Goal: Transaction & Acquisition: Purchase product/service

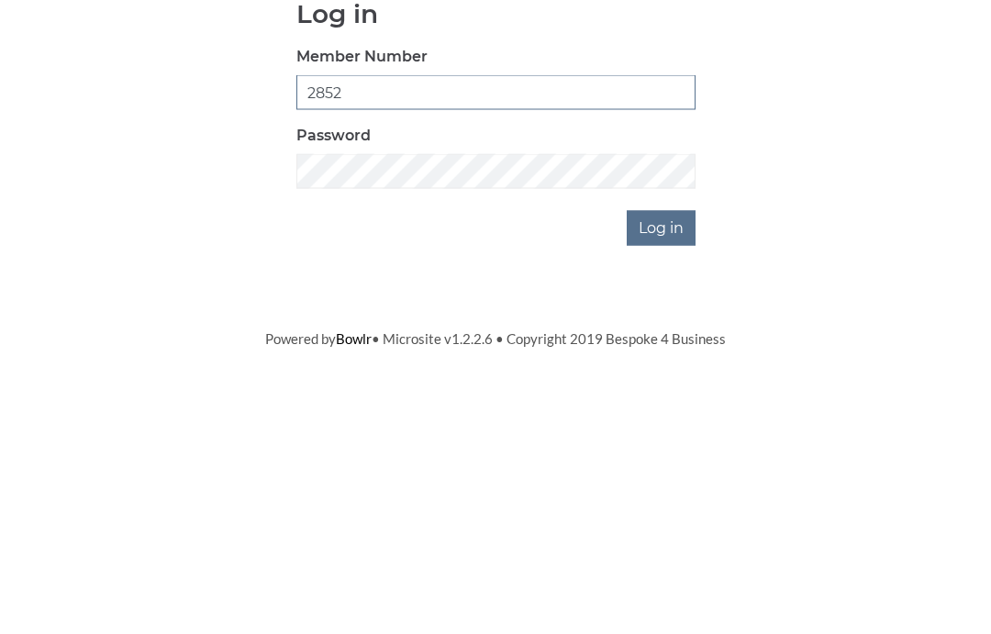
type input "2852"
click at [663, 435] on input "Log in" at bounding box center [661, 452] width 69 height 35
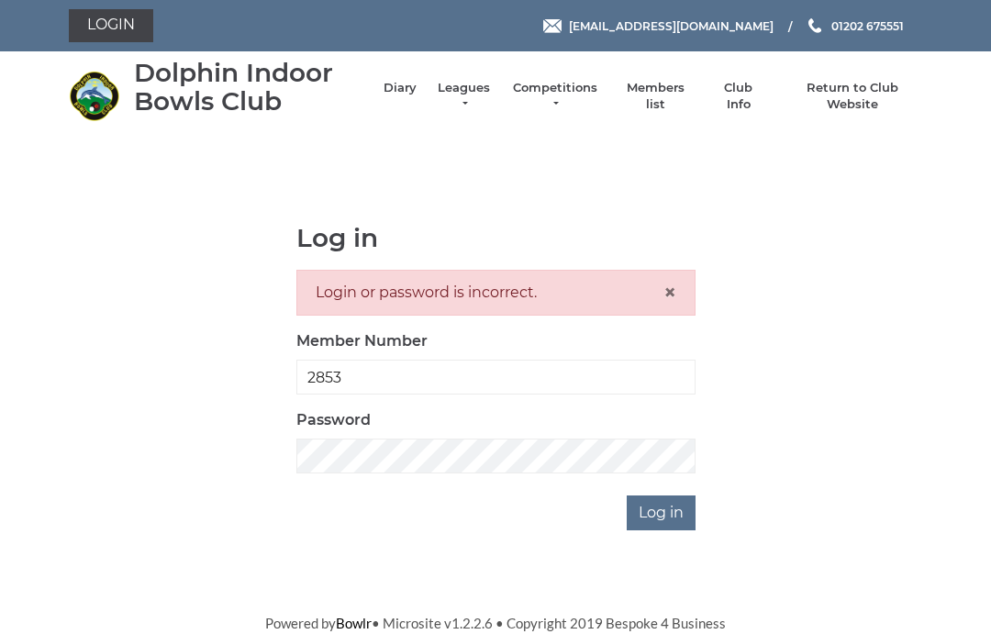
type input "2853"
click at [663, 511] on input "Log in" at bounding box center [661, 513] width 69 height 35
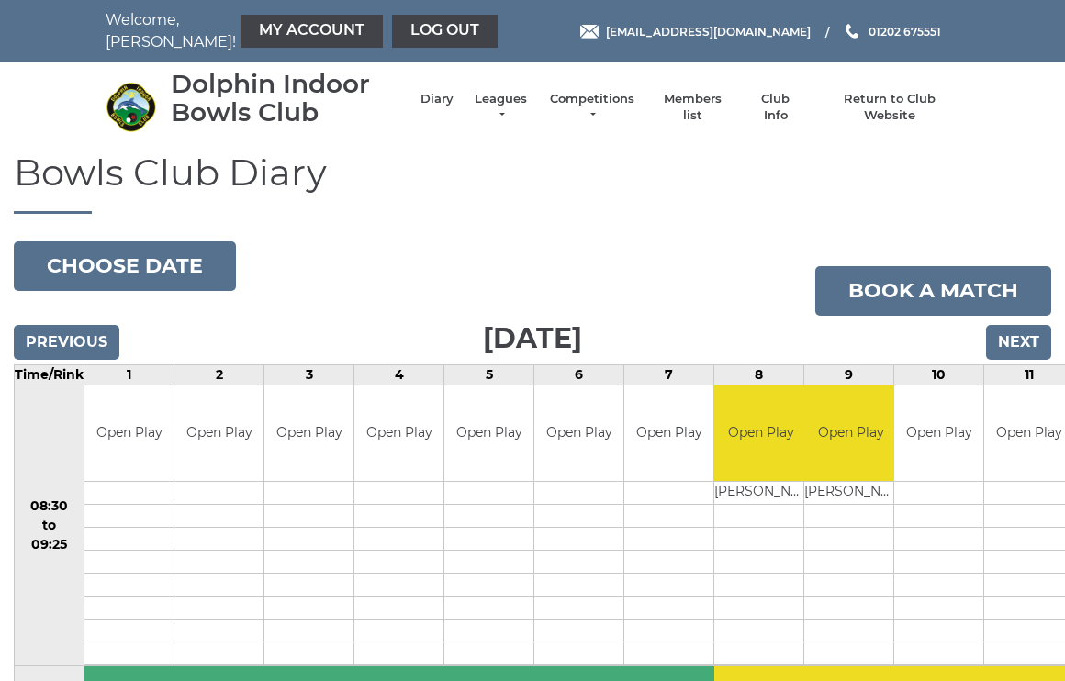
click at [401, 30] on link "Log out" at bounding box center [445, 31] width 106 height 33
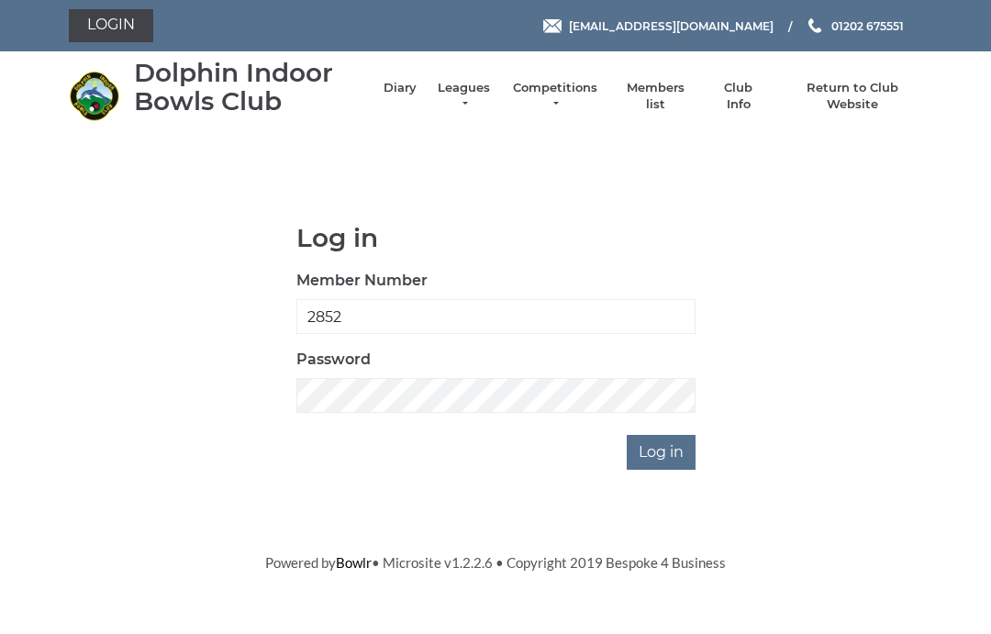
type input "2852"
click at [674, 450] on input "Log in" at bounding box center [661, 452] width 69 height 35
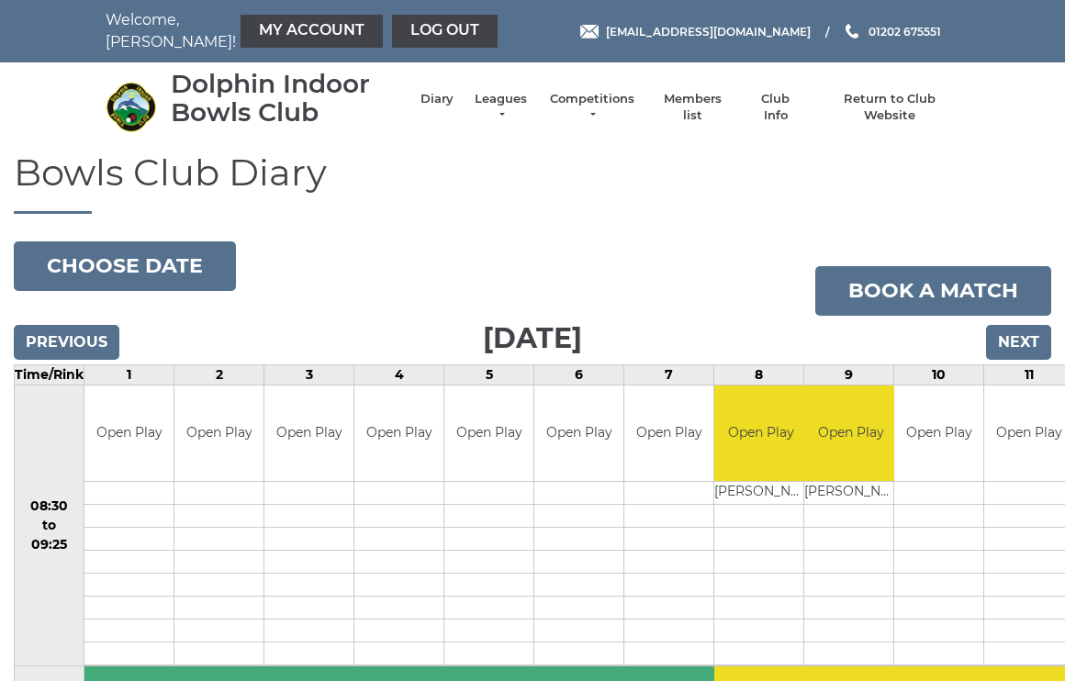
click at [277, 37] on link "My Account" at bounding box center [311, 31] width 142 height 33
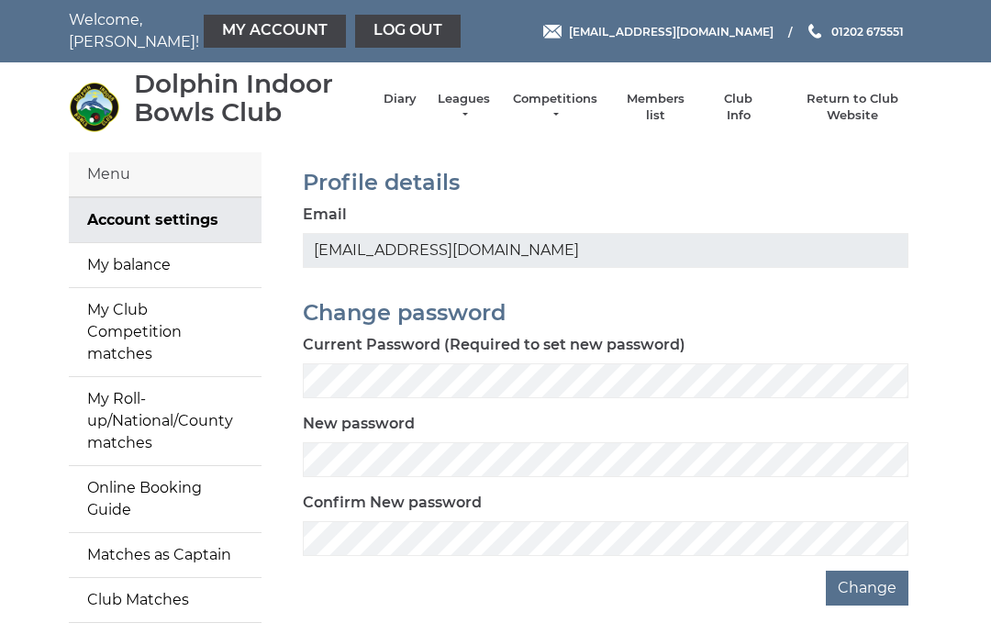
click at [146, 268] on link "My balance" at bounding box center [165, 265] width 193 height 44
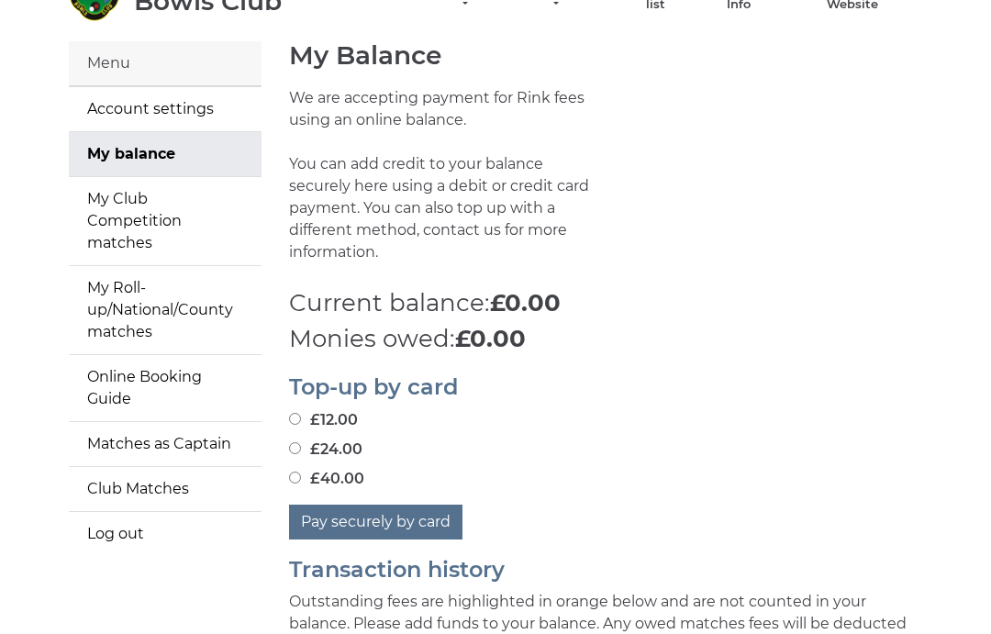
scroll to position [106, 0]
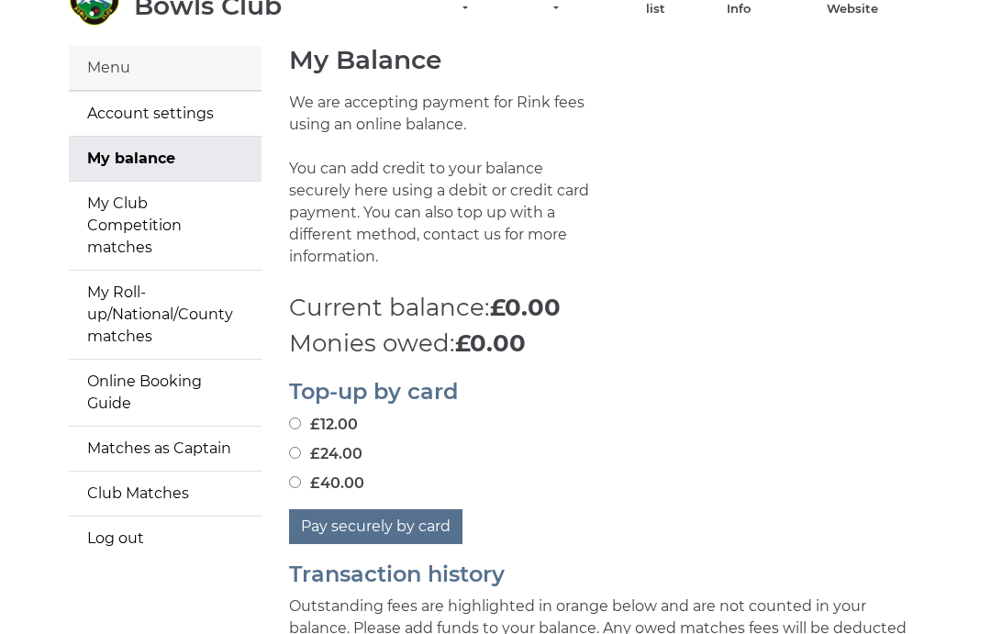
click at [293, 447] on input "£24.00" at bounding box center [295, 453] width 12 height 12
radio input "true"
click at [381, 509] on button "Pay securely by card" at bounding box center [375, 526] width 173 height 35
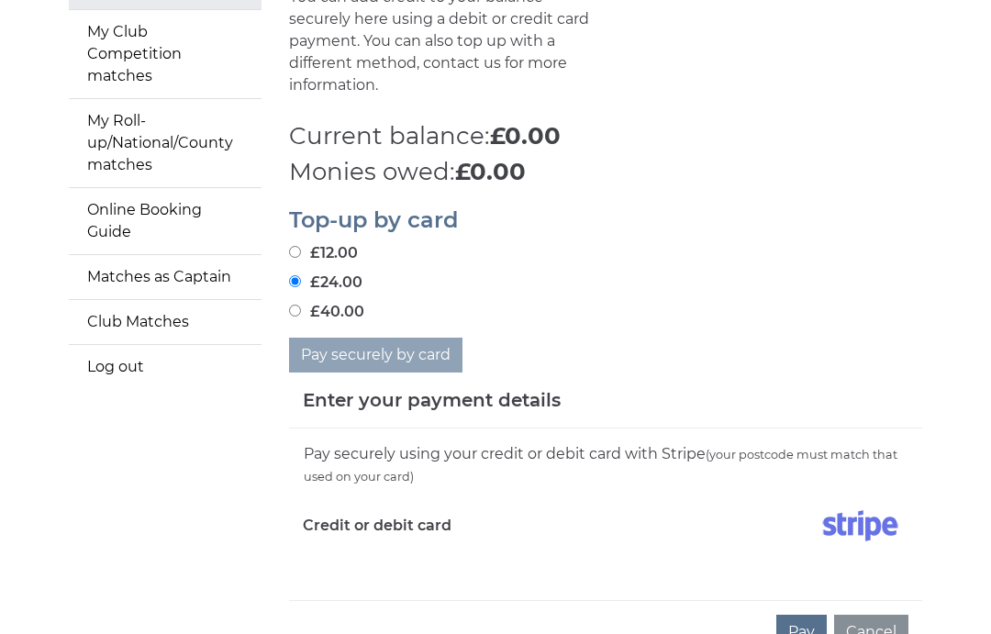
scroll to position [283, 0]
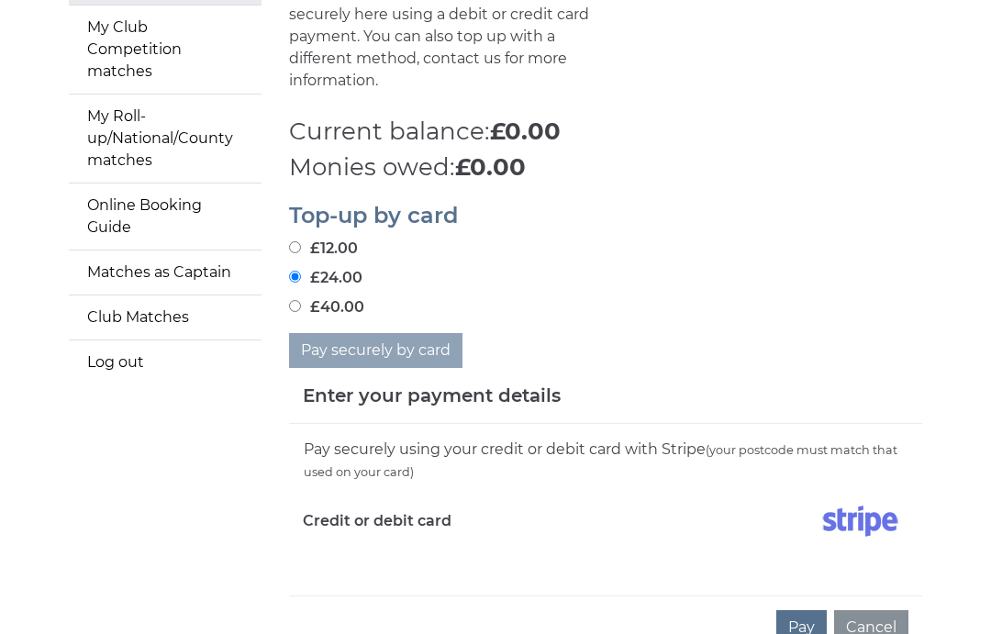
click at [342, 545] on div "Pay securely using your credit or debit card with Stripe (your postcode must ma…" at bounding box center [605, 510] width 633 height 172
click at [322, 544] on div "Pay securely using your credit or debit card with Stripe (your postcode must ma…" at bounding box center [605, 510] width 633 height 172
click at [322, 553] on div "Pay securely using your credit or debit card with Stripe (your postcode must ma…" at bounding box center [605, 510] width 633 height 172
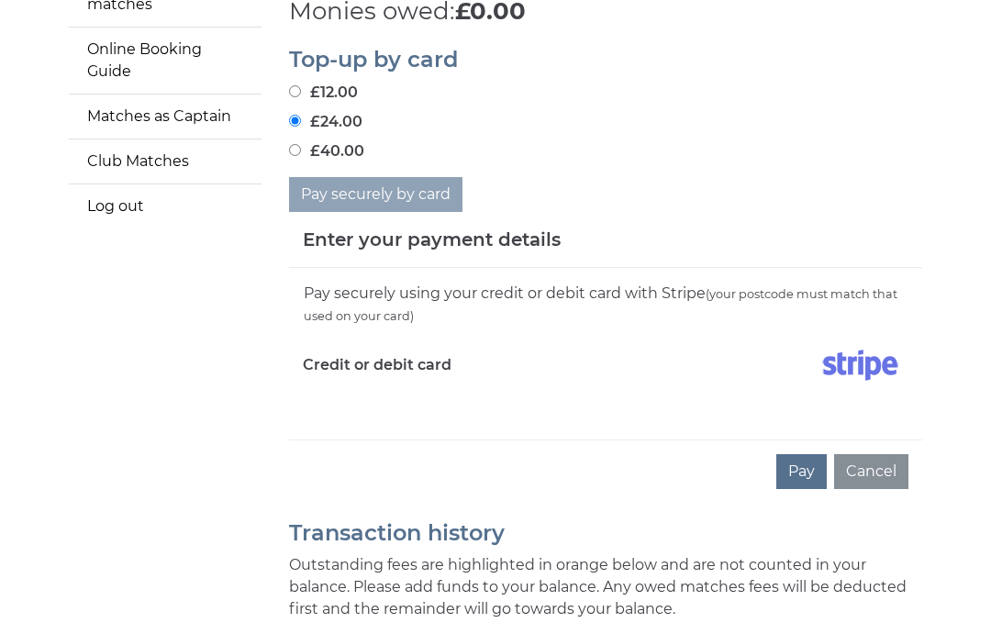
scroll to position [440, 0]
click at [384, 414] on div "Pay securely using your credit or debit card with Stripe (your postcode must ma…" at bounding box center [605, 353] width 633 height 172
click at [309, 439] on div "Pay Cancel" at bounding box center [605, 470] width 633 height 63
click at [337, 395] on div "Pay securely using your credit or debit card with Stripe (your postcode must ma…" at bounding box center [605, 353] width 633 height 172
click at [335, 393] on div "Pay securely using your credit or debit card with Stripe (your postcode must ma…" at bounding box center [605, 353] width 633 height 172
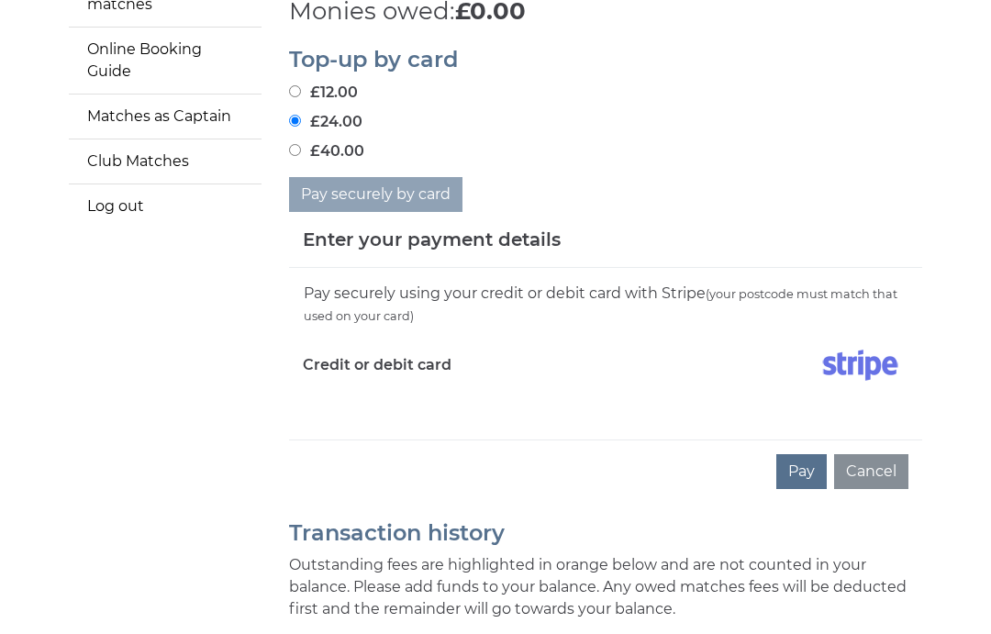
click at [329, 410] on div "Pay securely using your credit or debit card with Stripe (your postcode must ma…" at bounding box center [605, 353] width 633 height 172
click at [493, 392] on div "Pay securely using your credit or debit card with Stripe (your postcode must ma…" at bounding box center [605, 353] width 633 height 172
click at [324, 398] on div "Pay securely using your credit or debit card with Stripe (your postcode must ma…" at bounding box center [605, 353] width 633 height 172
click at [327, 406] on div "Pay securely using your credit or debit card with Stripe (your postcode must ma…" at bounding box center [605, 353] width 633 height 172
click at [328, 396] on div "Pay securely using your credit or debit card with Stripe (your postcode must ma…" at bounding box center [605, 353] width 633 height 172
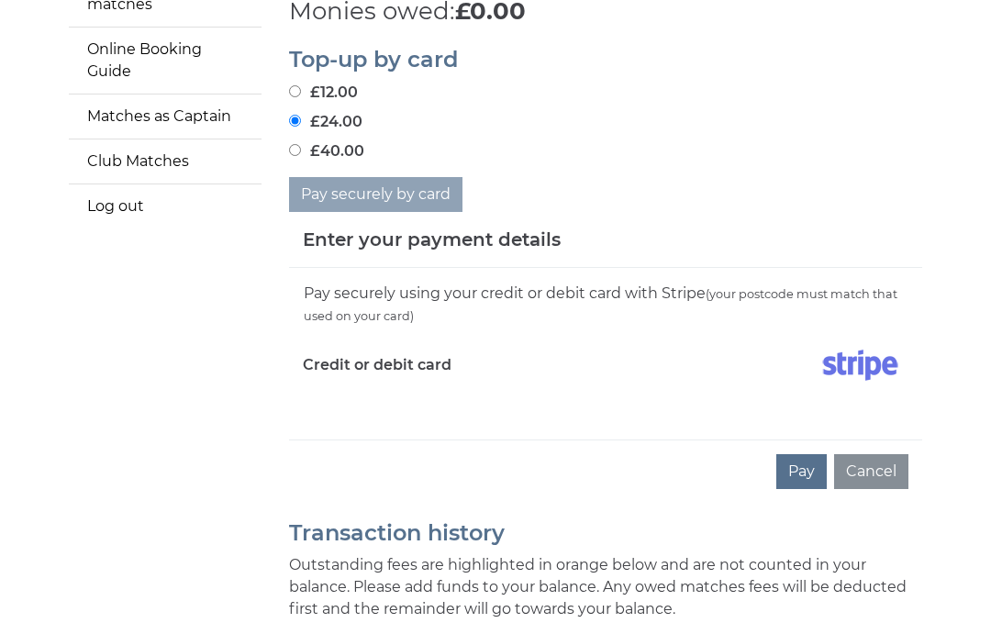
click at [318, 391] on div "Pay securely using your credit or debit card with Stripe (your postcode must ma…" at bounding box center [605, 353] width 633 height 172
click at [372, 396] on div "Pay securely using your credit or debit card with Stripe (your postcode must ma…" at bounding box center [605, 353] width 633 height 172
click at [349, 367] on div "Credit or debit card" at bounding box center [447, 367] width 317 height 53
click at [323, 439] on div "Pay Cancel" at bounding box center [605, 470] width 633 height 63
click at [323, 463] on div "Pay Cancel" at bounding box center [605, 470] width 633 height 63
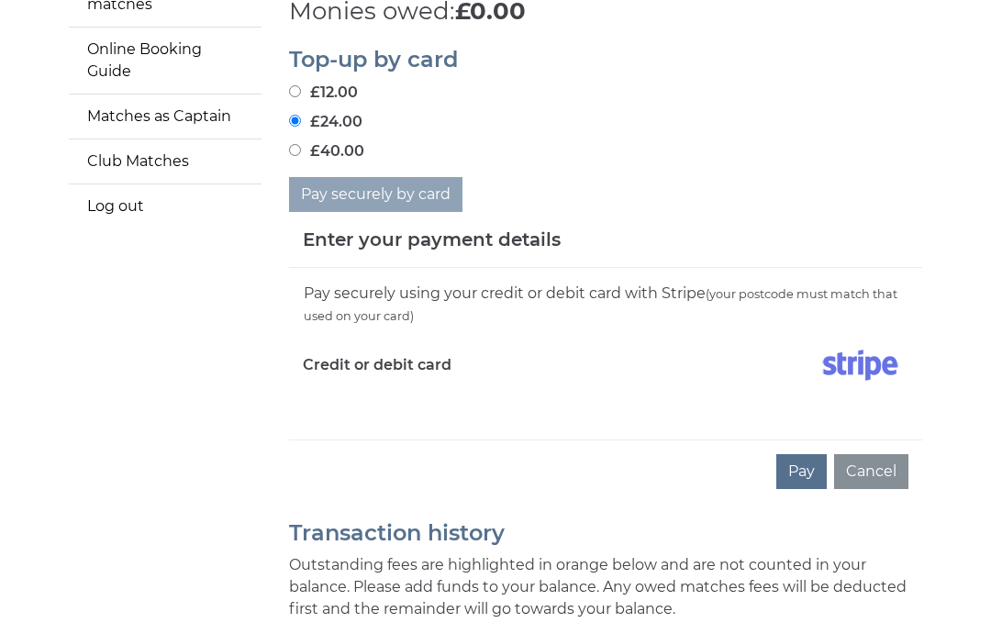
click at [351, 401] on div "Pay securely using your credit or debit card with Stripe (your postcode must ma…" at bounding box center [605, 353] width 633 height 172
click at [462, 439] on div "Pay Cancel" at bounding box center [605, 470] width 633 height 63
click at [446, 401] on div "Pay securely using your credit or debit card with Stripe (your postcode must ma…" at bounding box center [605, 353] width 633 height 172
click at [329, 408] on div "Pay securely using your credit or debit card with Stripe (your postcode must ma…" at bounding box center [605, 353] width 633 height 172
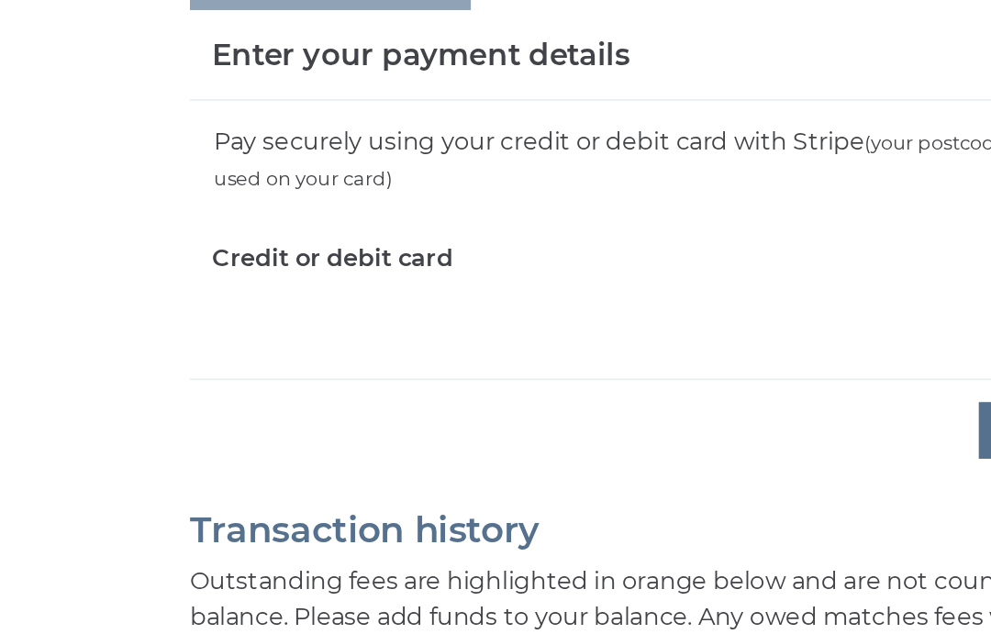
click at [289, 235] on div "Pay securely using your credit or debit card with Stripe (your postcode must ma…" at bounding box center [605, 321] width 633 height 172
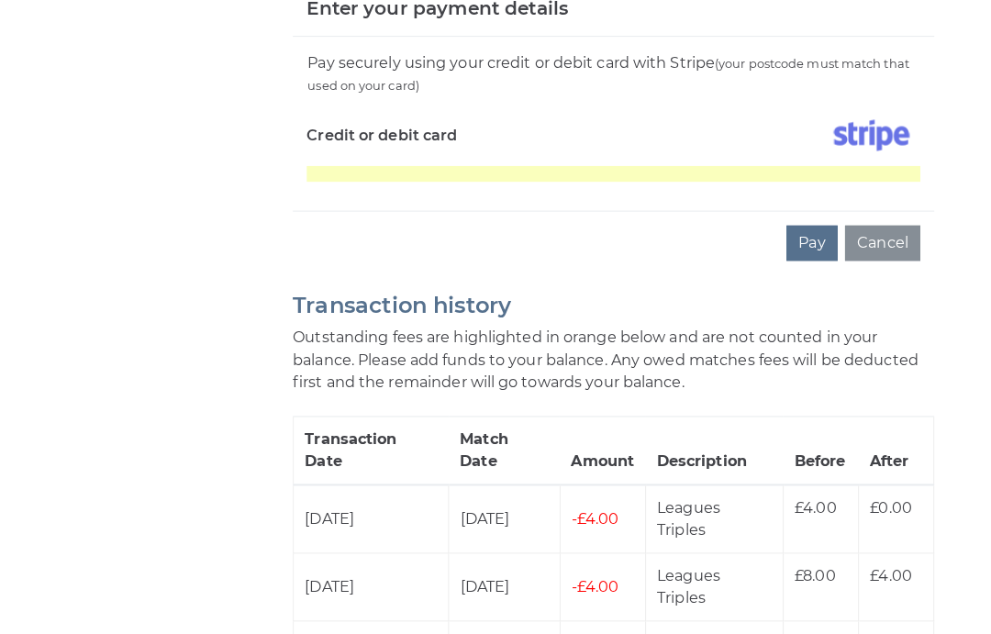
scroll to position [670, 0]
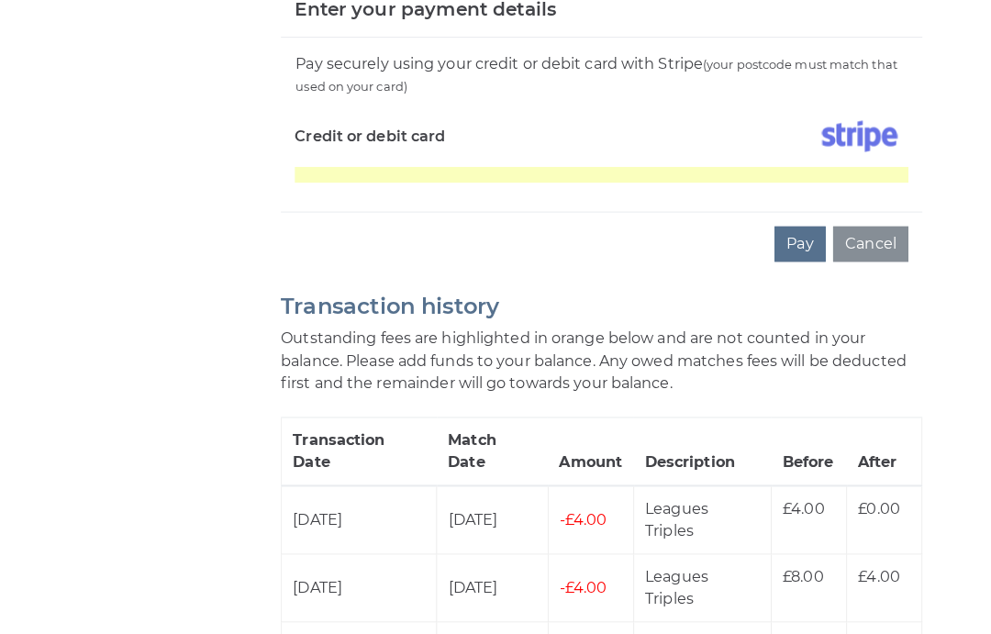
click at [811, 158] on div "Pay securely using your credit or debit card with Stripe (your postcode must ma…" at bounding box center [605, 123] width 633 height 172
click at [804, 159] on div "Pay securely using your credit or debit card with Stripe (your postcode must ma…" at bounding box center [605, 123] width 633 height 172
click at [795, 224] on button "Pay" at bounding box center [801, 240] width 50 height 35
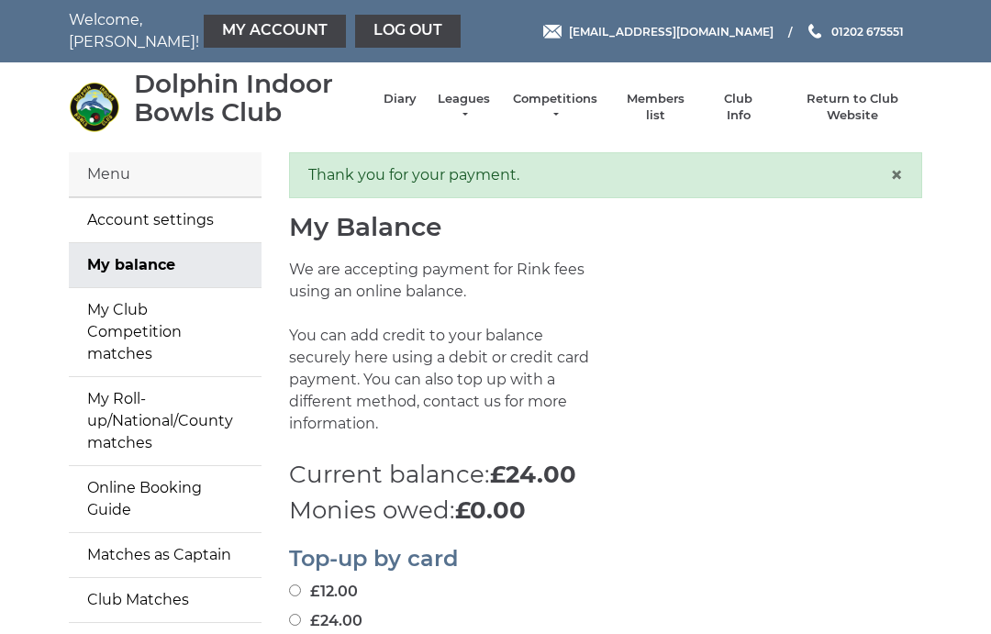
click at [377, 29] on link "Log out" at bounding box center [408, 31] width 106 height 33
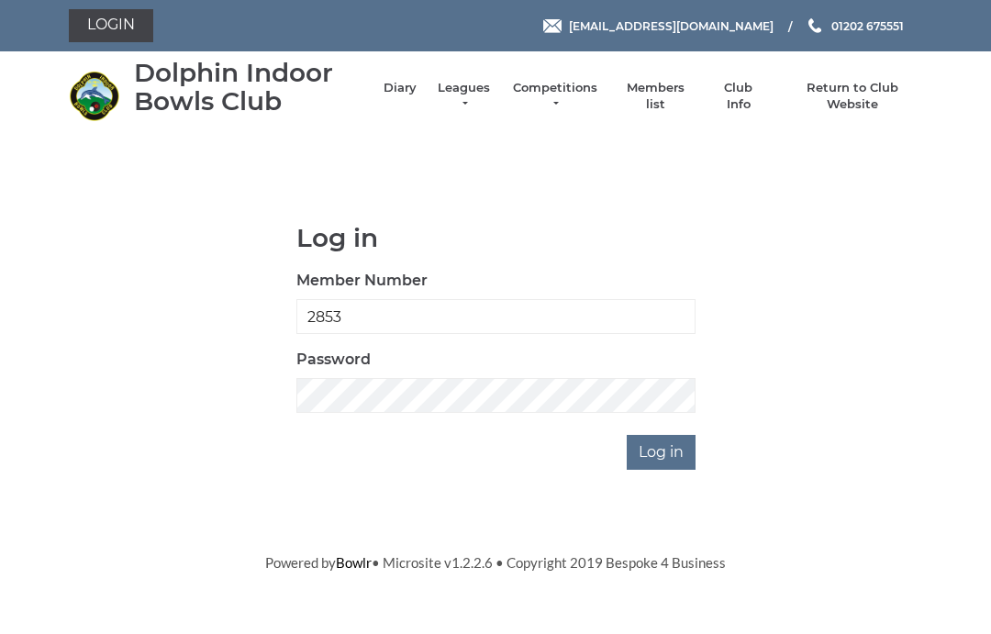
type input "2853"
click at [664, 456] on input "Log in" at bounding box center [661, 452] width 69 height 35
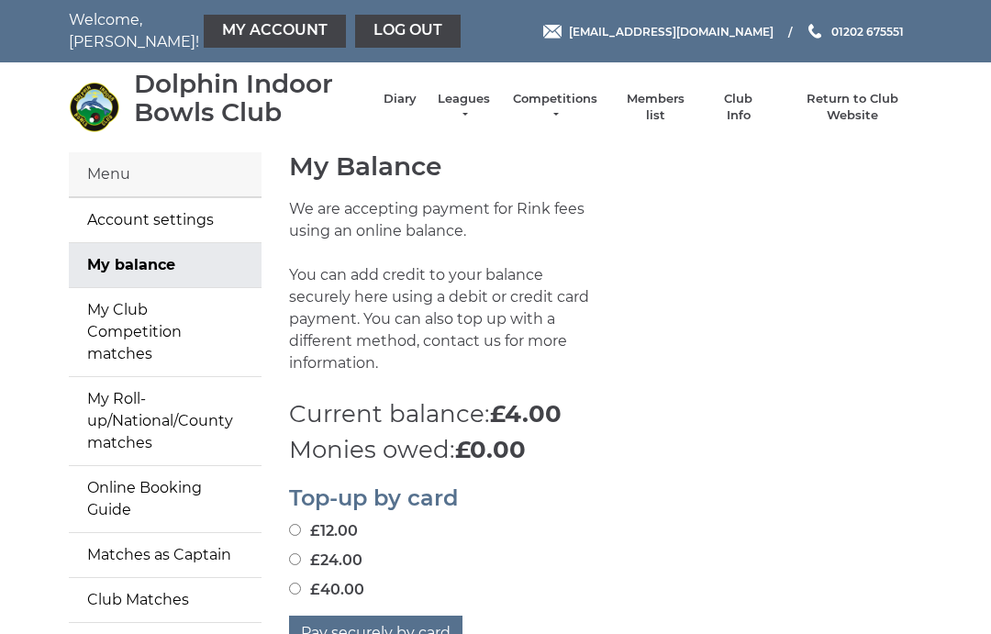
click at [254, 38] on link "My Account" at bounding box center [275, 31] width 142 height 33
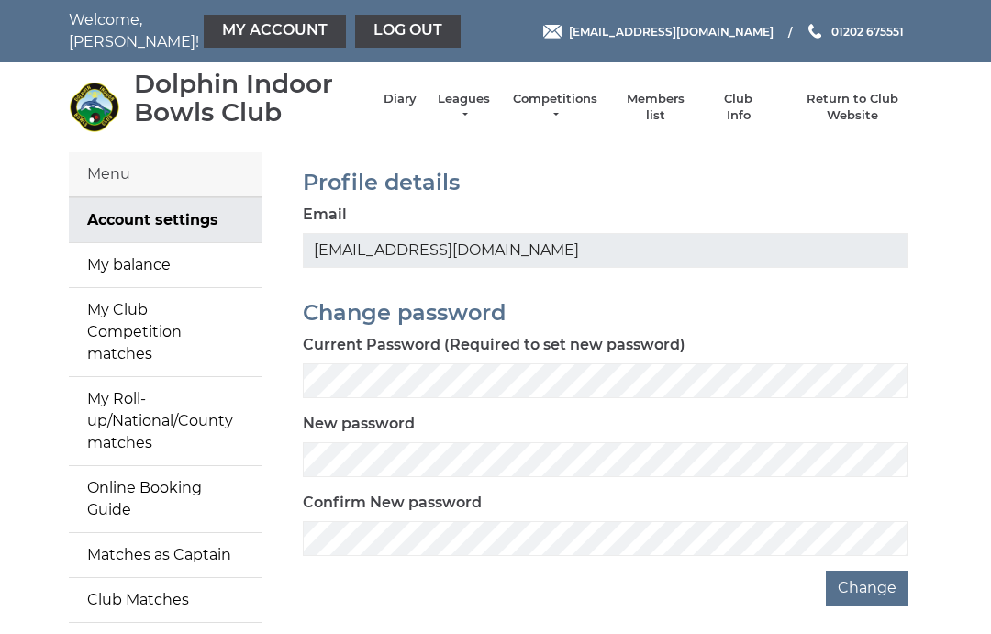
click at [172, 278] on link "My balance" at bounding box center [165, 265] width 193 height 44
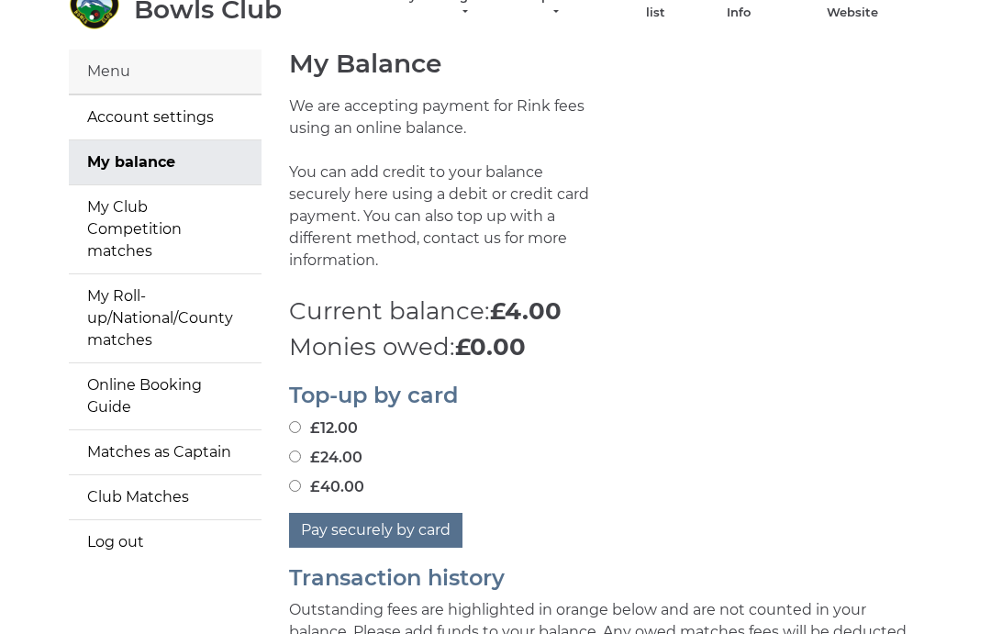
scroll to position [139, 0]
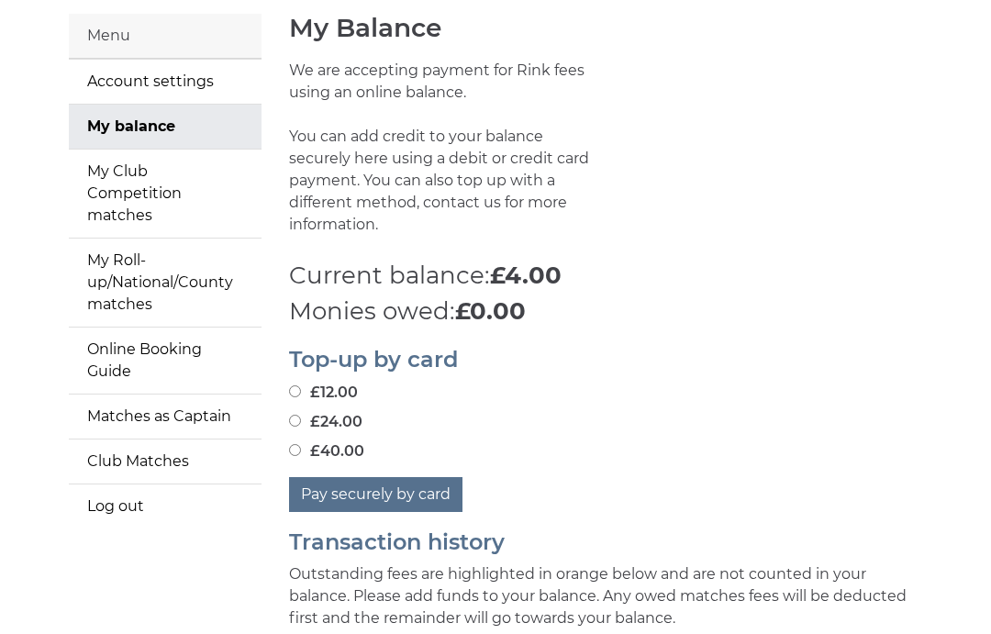
click at [301, 415] on input "£24.00" at bounding box center [295, 421] width 12 height 12
radio input "true"
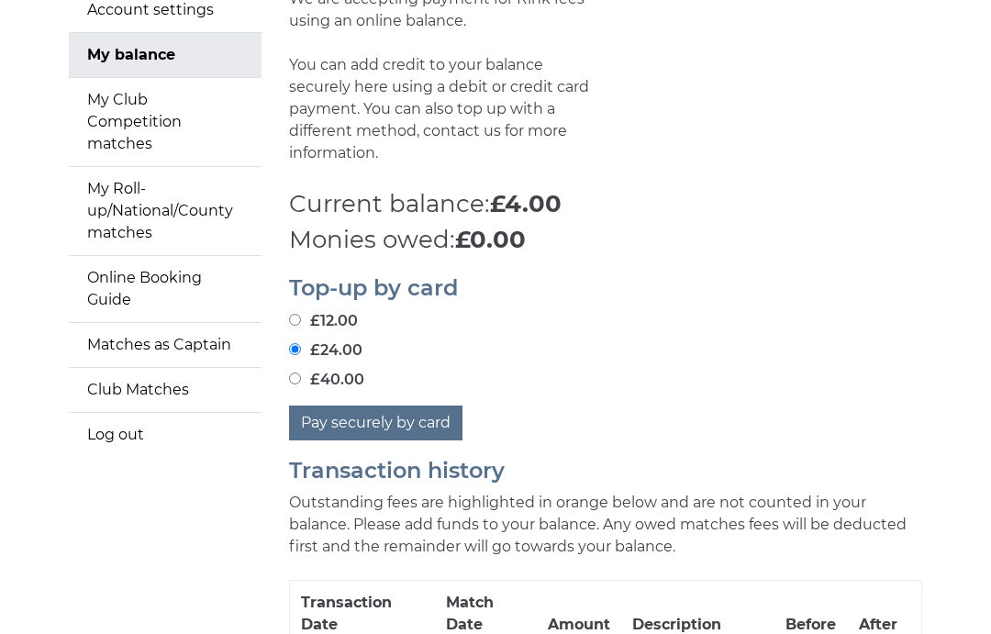
scroll to position [211, 0]
click at [370, 406] on button "Pay securely by card" at bounding box center [375, 422] width 173 height 35
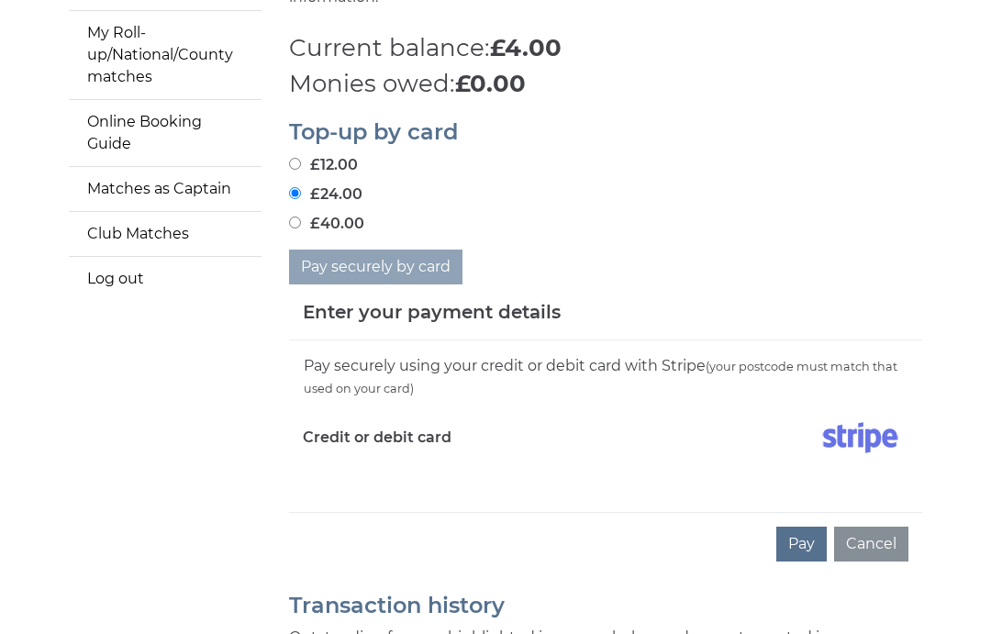
scroll to position [362, 0]
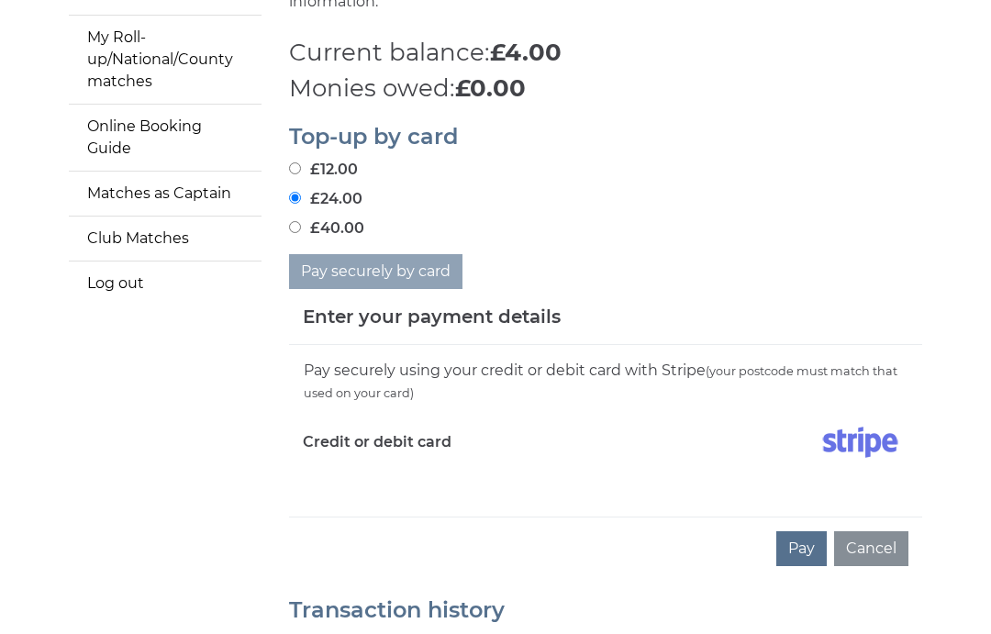
click at [377, 481] on div "Pay securely using your credit or debit card with Stripe (your postcode must ma…" at bounding box center [605, 431] width 633 height 172
click at [363, 465] on div "Pay securely using your credit or debit card with Stripe (your postcode must ma…" at bounding box center [605, 431] width 633 height 172
click at [329, 471] on div "Pay securely using your credit or debit card with Stripe (your postcode must ma…" at bounding box center [605, 431] width 633 height 172
click at [444, 470] on div "Pay securely using your credit or debit card with Stripe (your postcode must ma…" at bounding box center [605, 431] width 633 height 172
click at [377, 478] on div "Pay securely using your credit or debit card with Stripe (your postcode must ma…" at bounding box center [605, 431] width 633 height 172
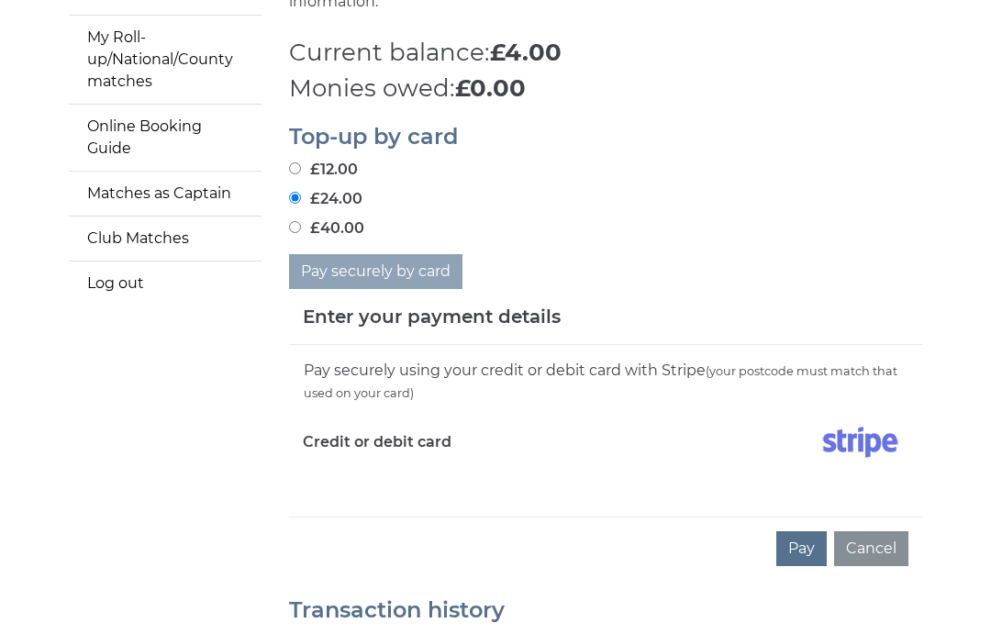
click at [382, 484] on div "Pay securely using your credit or debit card with Stripe (your postcode must ma…" at bounding box center [605, 431] width 633 height 172
click at [302, 480] on div "Pay securely using your credit or debit card with Stripe (your postcode must ma…" at bounding box center [605, 431] width 633 height 172
click at [470, 477] on div "Pay securely using your credit or debit card with Stripe (your postcode must ma…" at bounding box center [605, 431] width 633 height 172
click at [312, 484] on div "Pay securely using your credit or debit card with Stripe (your postcode must ma…" at bounding box center [605, 431] width 633 height 172
click at [317, 485] on div "Pay securely using your credit or debit card with Stripe (your postcode must ma…" at bounding box center [605, 431] width 633 height 172
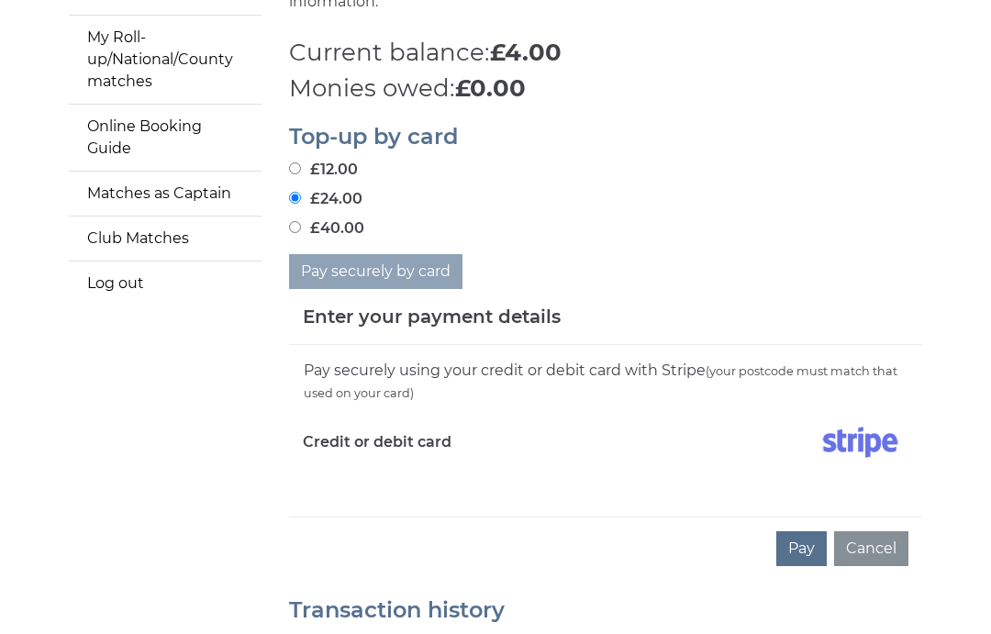
click at [461, 474] on div "Pay securely using your credit or debit card with Stripe (your postcode must ma…" at bounding box center [605, 431] width 633 height 172
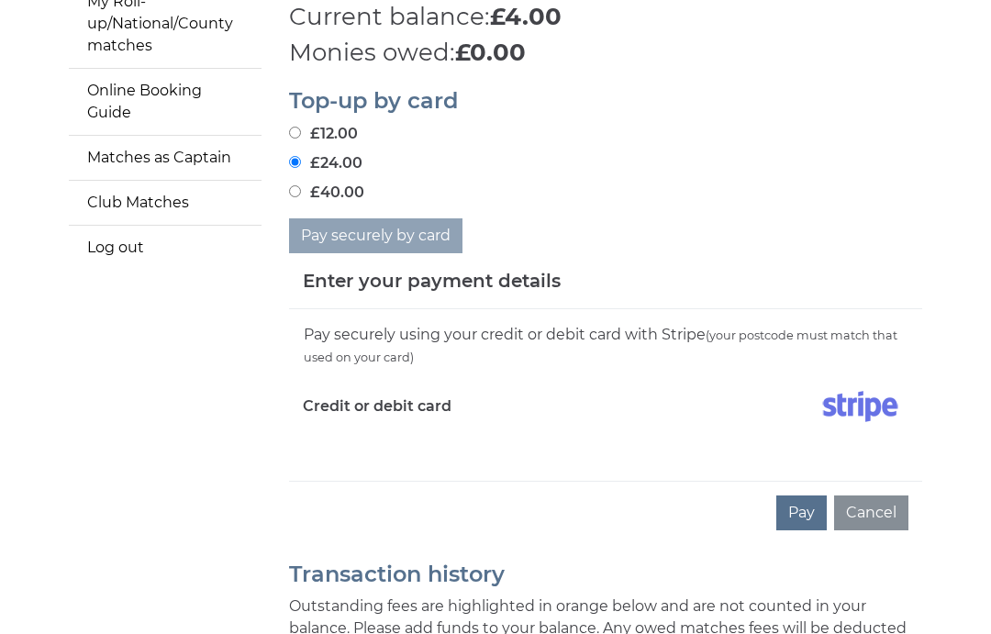
scroll to position [397, 0]
click at [319, 448] on div "Pay securely using your credit or debit card with Stripe (your postcode must ma…" at bounding box center [605, 395] width 633 height 172
click at [329, 495] on div "Pay Cancel" at bounding box center [605, 512] width 633 height 63
click at [332, 449] on div "Pay securely using your credit or debit card with Stripe (your postcode must ma…" at bounding box center [605, 395] width 633 height 172
click at [441, 442] on div "Pay securely using your credit or debit card with Stripe (your postcode must ma…" at bounding box center [605, 395] width 633 height 172
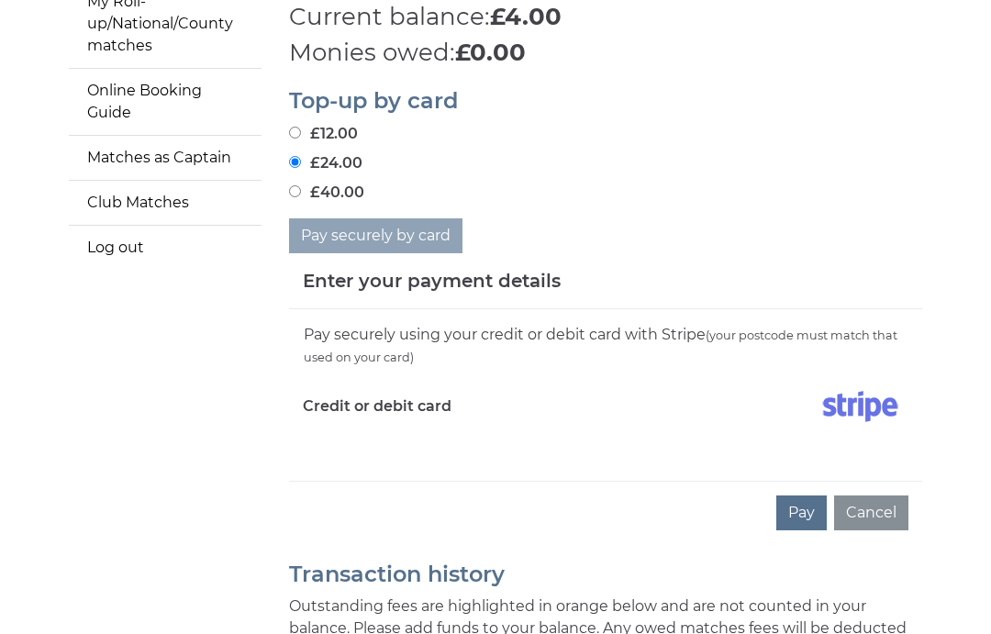
click at [364, 481] on div "Pay Cancel" at bounding box center [605, 512] width 633 height 63
click at [550, 481] on div "Pay Cancel" at bounding box center [605, 512] width 633 height 63
click at [866, 395] on img at bounding box center [860, 407] width 96 height 46
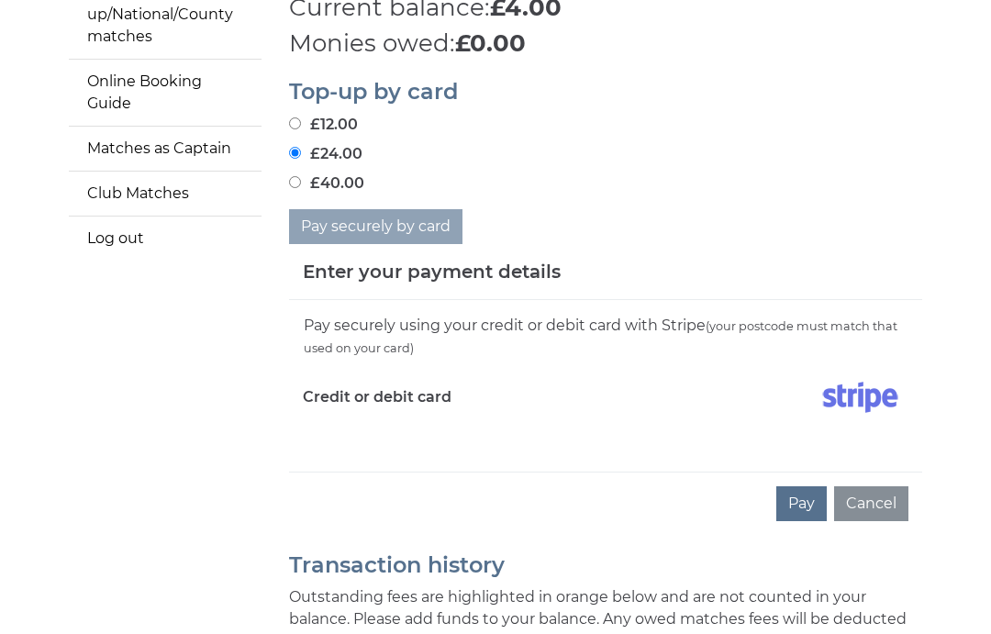
click at [343, 444] on div "Pay securely using your credit or debit card with Stripe (your postcode must ma…" at bounding box center [605, 386] width 633 height 172
click at [329, 428] on div "Pay securely using your credit or debit card with Stripe (your postcode must ma…" at bounding box center [605, 386] width 633 height 172
click at [391, 472] on div "Pay Cancel" at bounding box center [605, 503] width 633 height 63
click at [331, 472] on div "Pay Cancel" at bounding box center [605, 503] width 633 height 63
click at [426, 438] on div "Pay securely using your credit or debit card with Stripe (your postcode must ma…" at bounding box center [605, 386] width 633 height 172
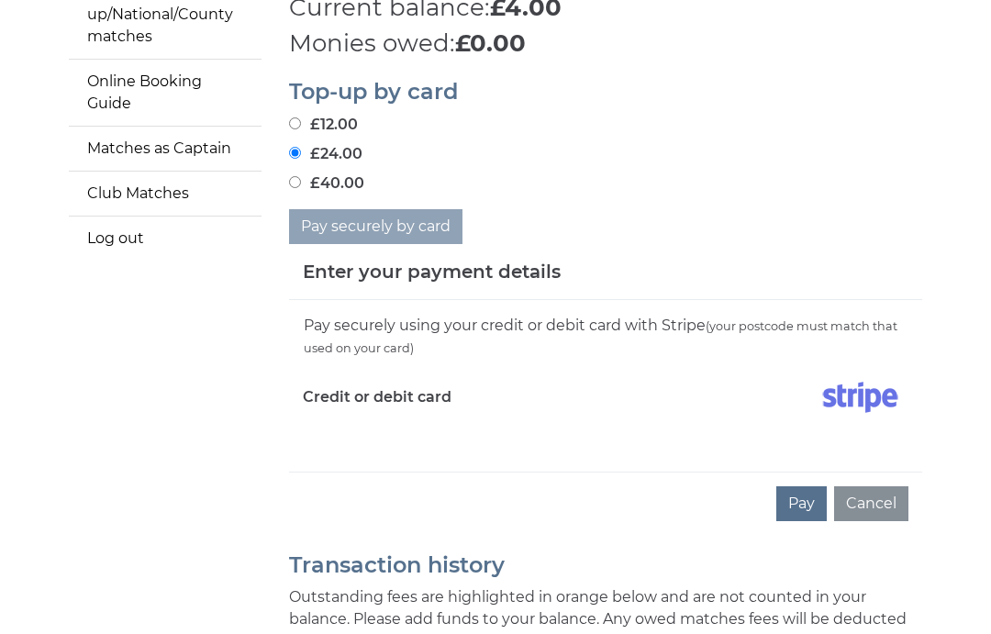
click at [452, 439] on div "Pay securely using your credit or debit card with Stripe (your postcode must ma…" at bounding box center [605, 386] width 633 height 172
click at [455, 438] on div "Pay securely using your credit or debit card with Stripe (your postcode must ma…" at bounding box center [605, 386] width 633 height 172
click at [353, 472] on div "Pay Cancel" at bounding box center [605, 503] width 633 height 63
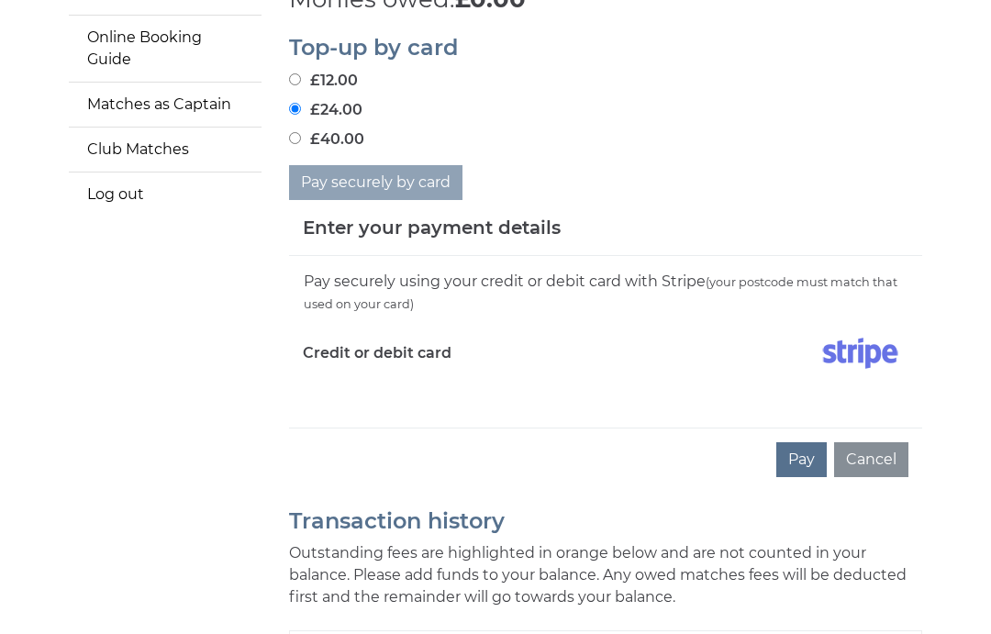
scroll to position [455, 0]
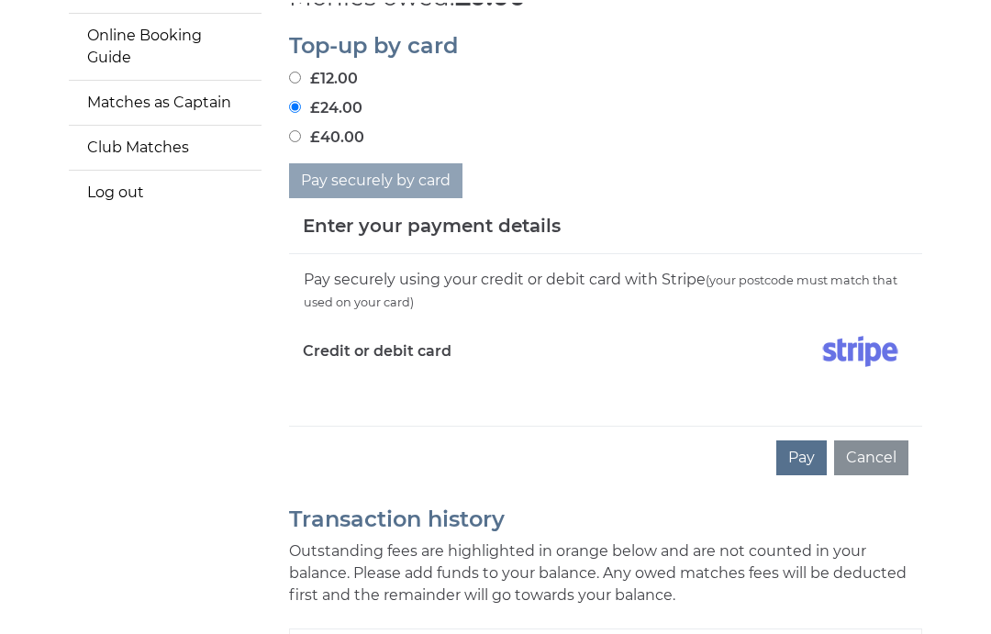
click at [356, 387] on div "Pay securely using your credit or debit card with Stripe (your postcode must ma…" at bounding box center [605, 337] width 633 height 172
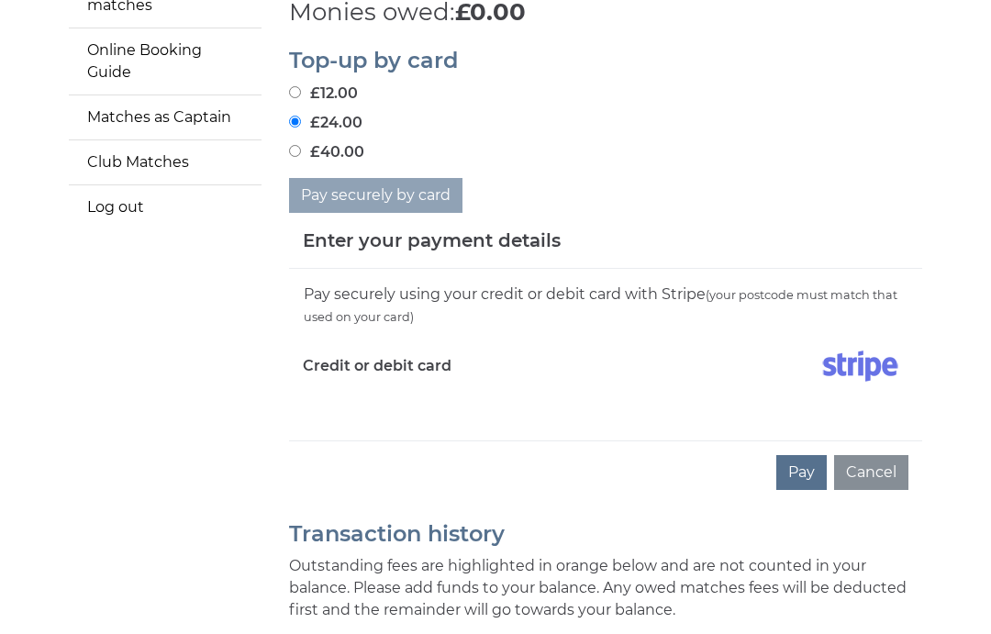
scroll to position [396, 0]
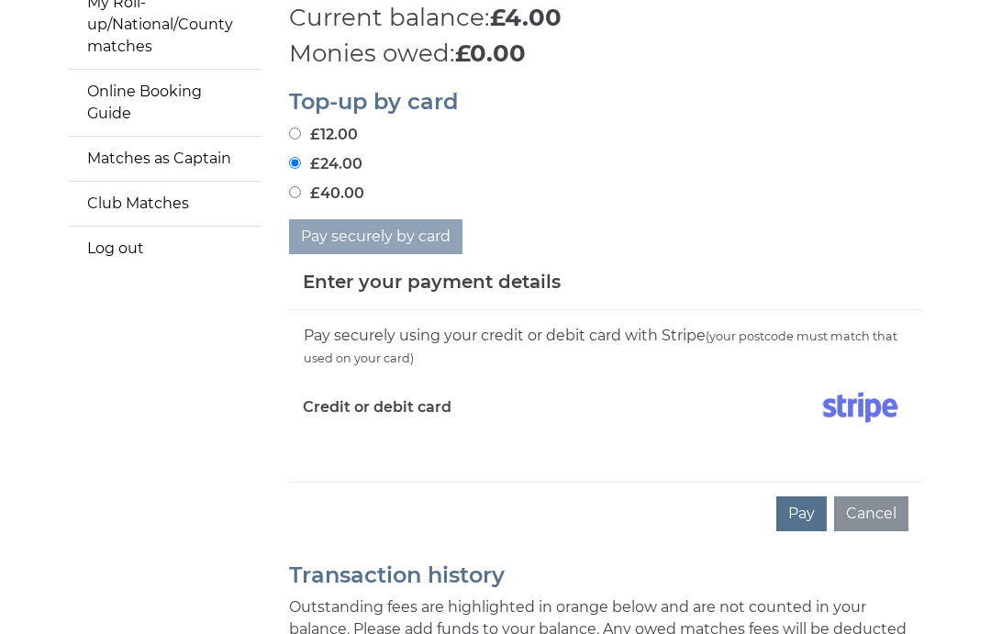
click at [329, 449] on div "Pay securely using your credit or debit card with Stripe (your postcode must ma…" at bounding box center [605, 396] width 633 height 172
click at [348, 449] on div "Pay securely using your credit or debit card with Stripe (your postcode must ma…" at bounding box center [605, 396] width 633 height 172
click at [363, 454] on div "Pay securely using your credit or debit card with Stripe (your postcode must ma…" at bounding box center [605, 396] width 633 height 172
click at [353, 434] on div "Pay securely using your credit or debit card with Stripe (your postcode must ma…" at bounding box center [605, 396] width 633 height 172
click at [332, 438] on div "Pay securely using your credit or debit card with Stripe (your postcode must ma…" at bounding box center [605, 396] width 633 height 172
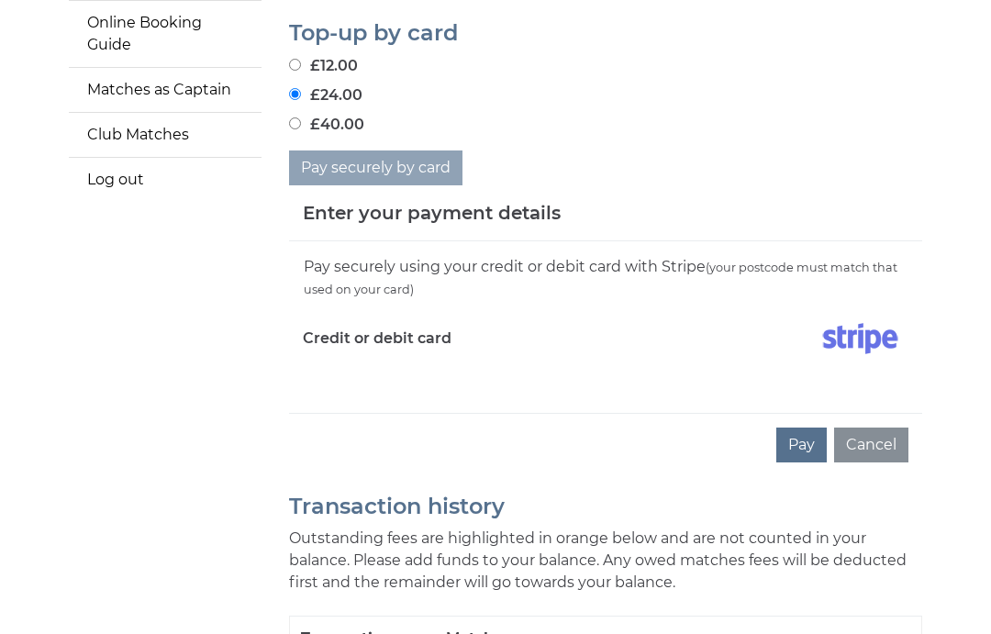
scroll to position [496, 0]
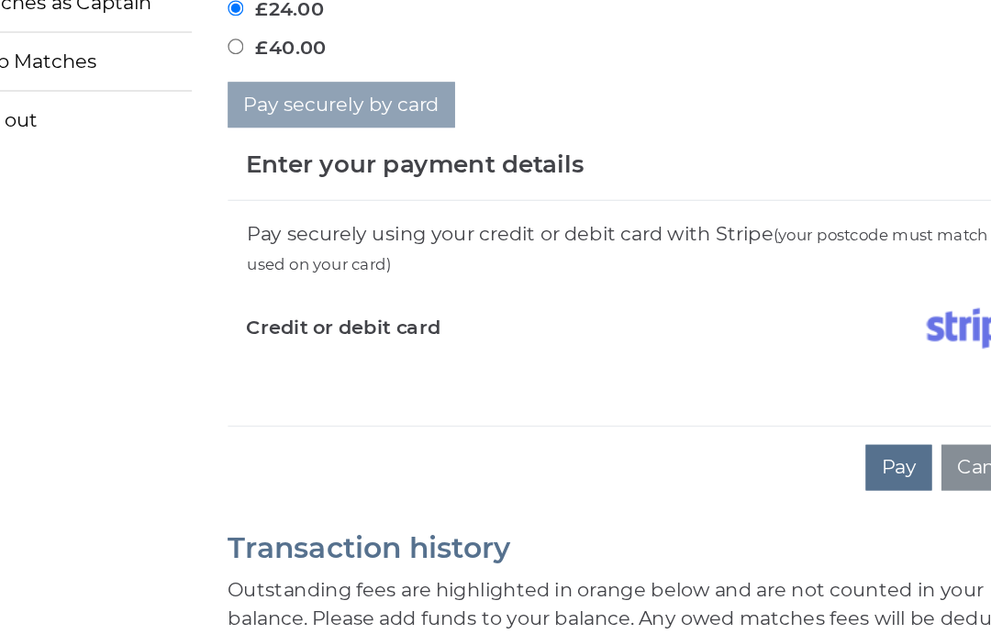
click at [289, 289] on div "Pay securely using your credit or debit card with Stripe (your postcode must ma…" at bounding box center [605, 297] width 633 height 172
click at [289, 383] on div "Pay Cancel" at bounding box center [605, 414] width 633 height 63
click at [289, 293] on div "Pay securely using your credit or debit card with Stripe (your postcode must ma…" at bounding box center [605, 297] width 633 height 172
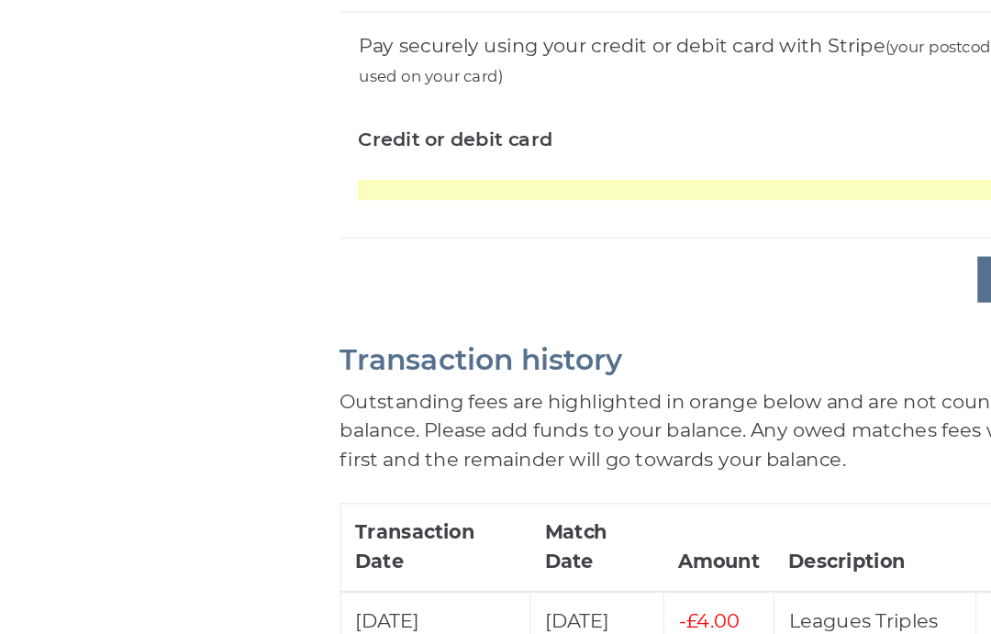
scroll to position [589, 0]
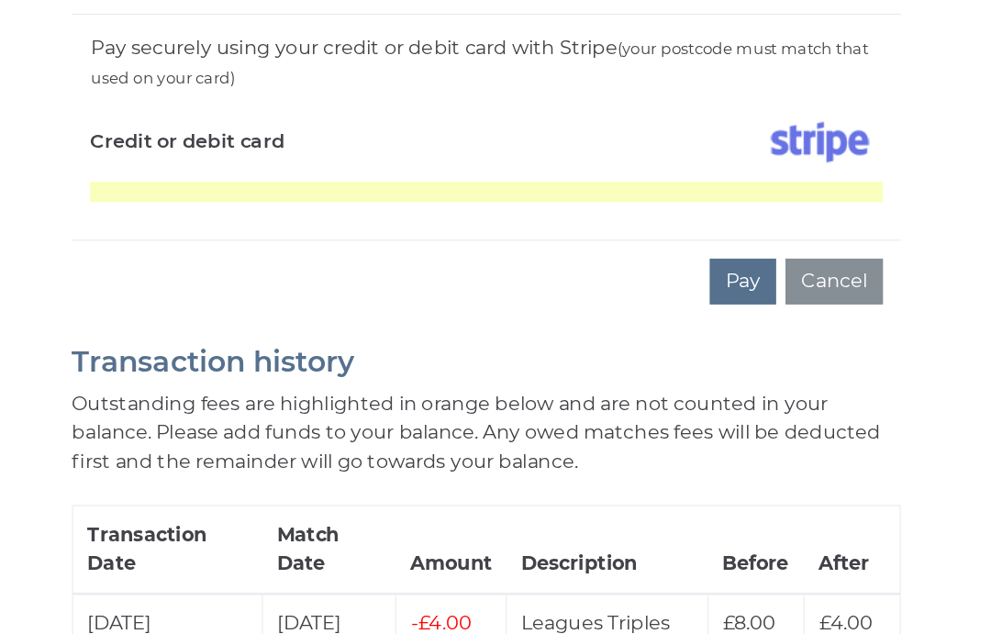
click at [776, 304] on button "Pay" at bounding box center [801, 321] width 50 height 35
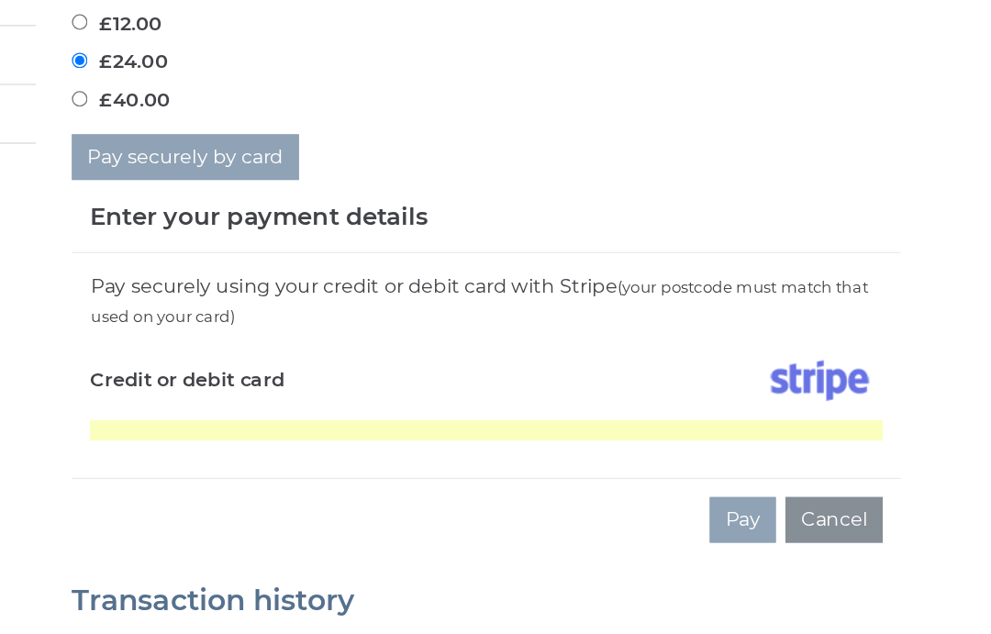
scroll to position [485, 0]
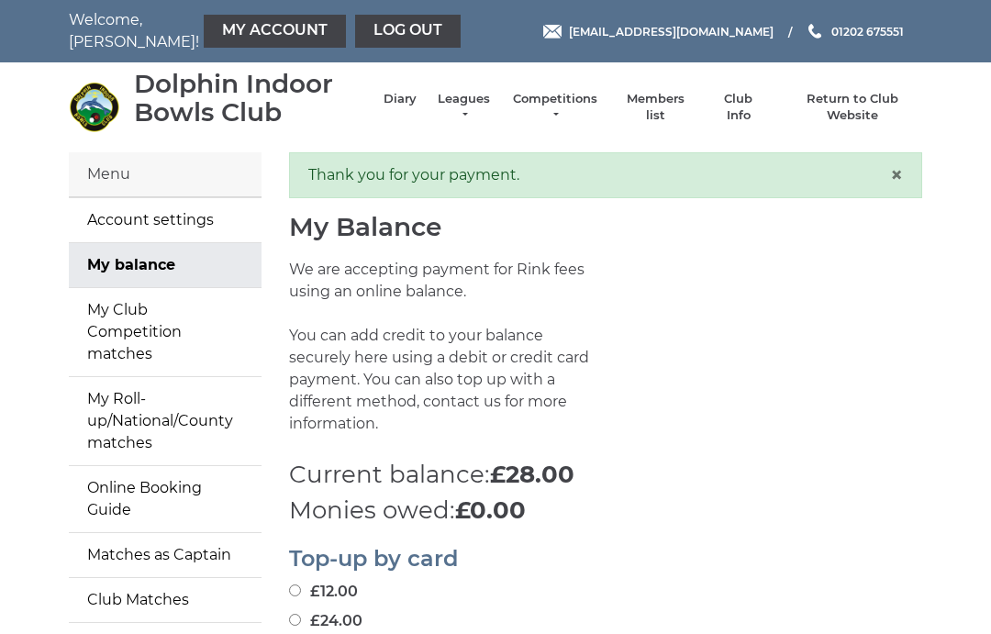
click at [363, 41] on link "Log out" at bounding box center [408, 31] width 106 height 33
